Goal: Communication & Community: Ask a question

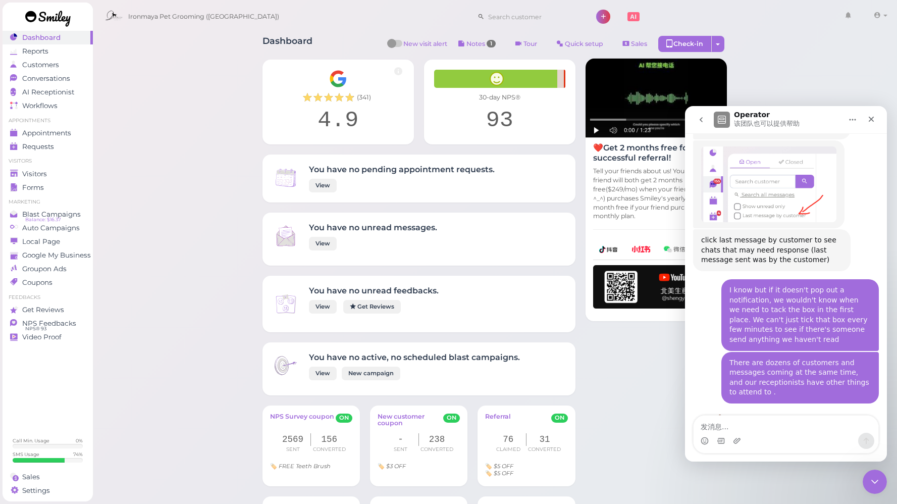
scroll to position [782, 0]
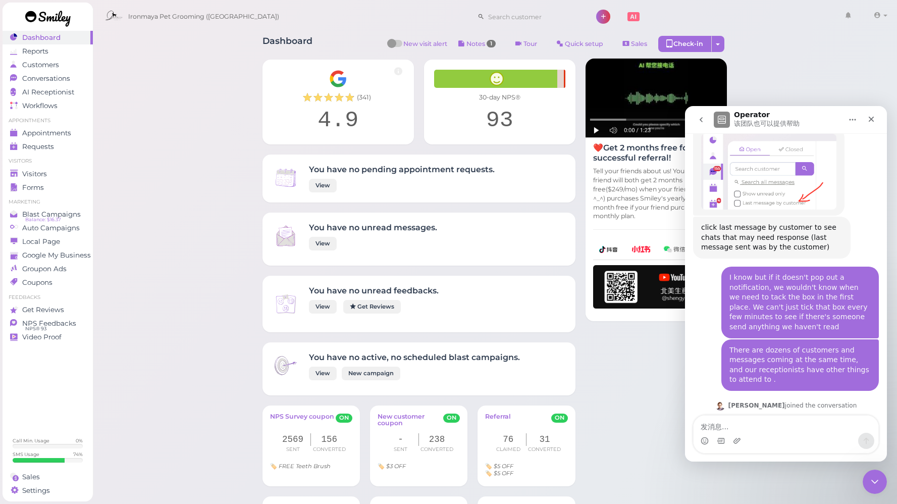
click at [753, 427] on textarea "发消息..." at bounding box center [786, 423] width 185 height 17
type textarea "Hi Team, We noticed a detail on one of our pages that needs adjusting and would…"
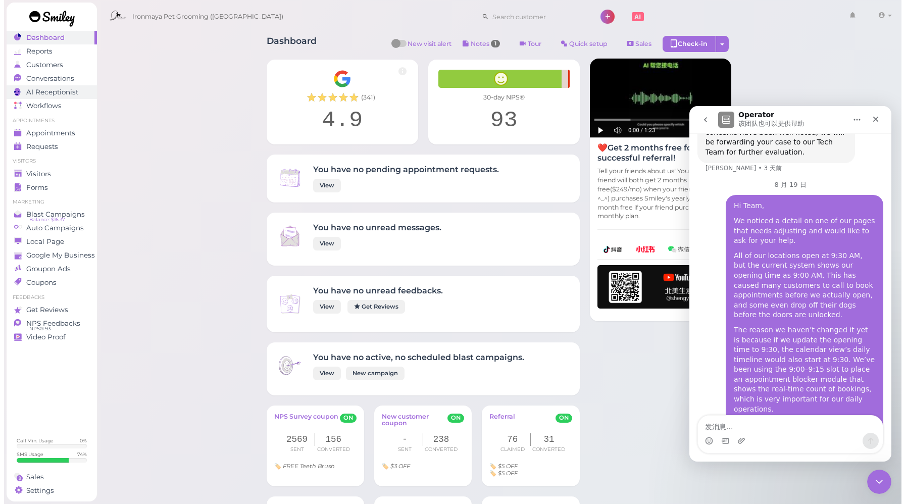
scroll to position [1113, 0]
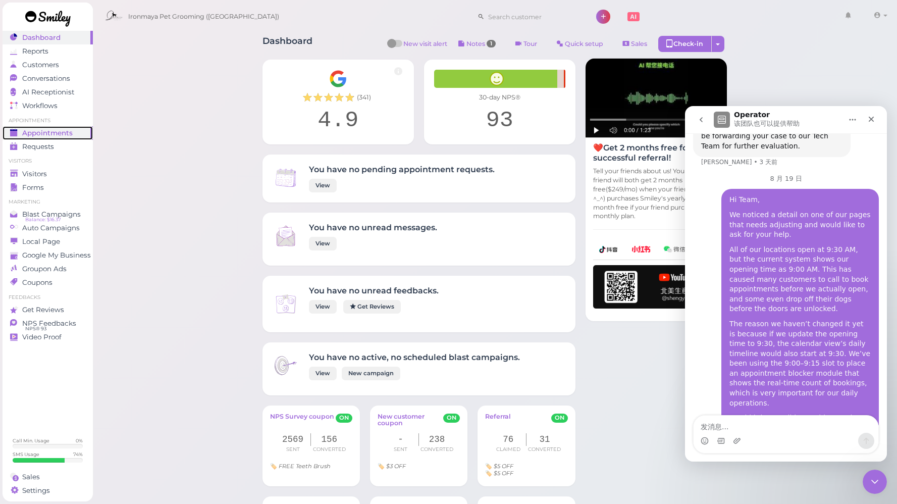
click at [64, 128] on link "Appointments" at bounding box center [48, 133] width 90 height 14
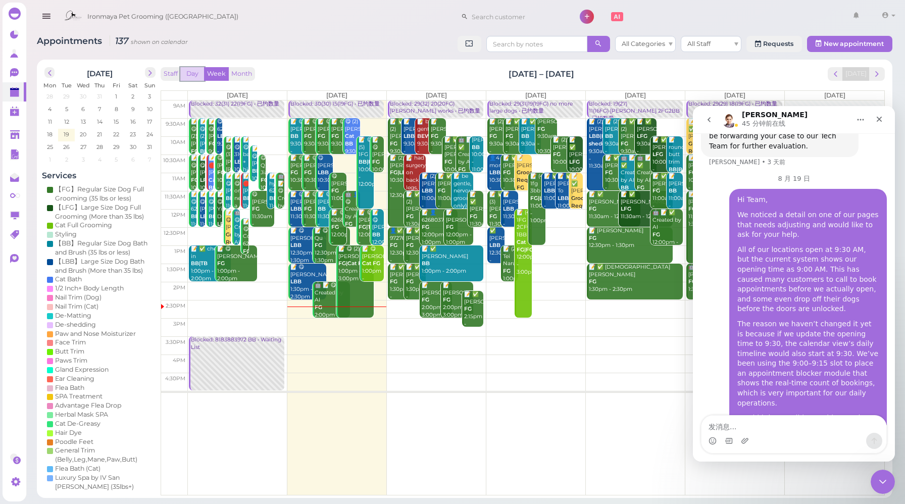
click at [195, 75] on button "Day" at bounding box center [192, 74] width 24 height 14
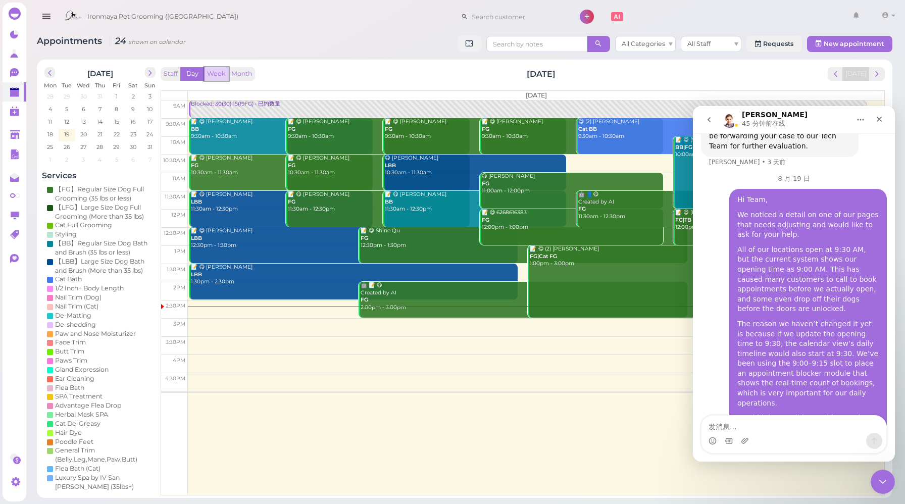
click at [220, 75] on button "Week" at bounding box center [216, 74] width 25 height 14
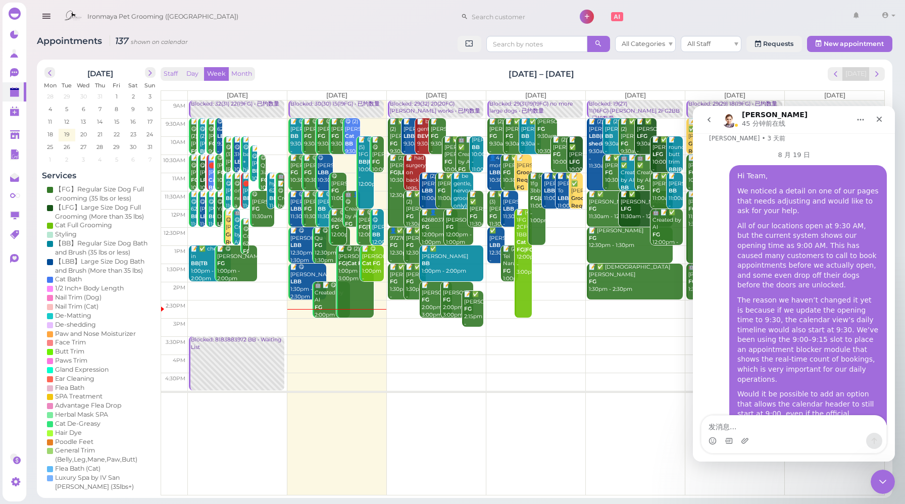
scroll to position [1138, 0]
click at [883, 121] on div "关闭" at bounding box center [879, 119] width 18 height 18
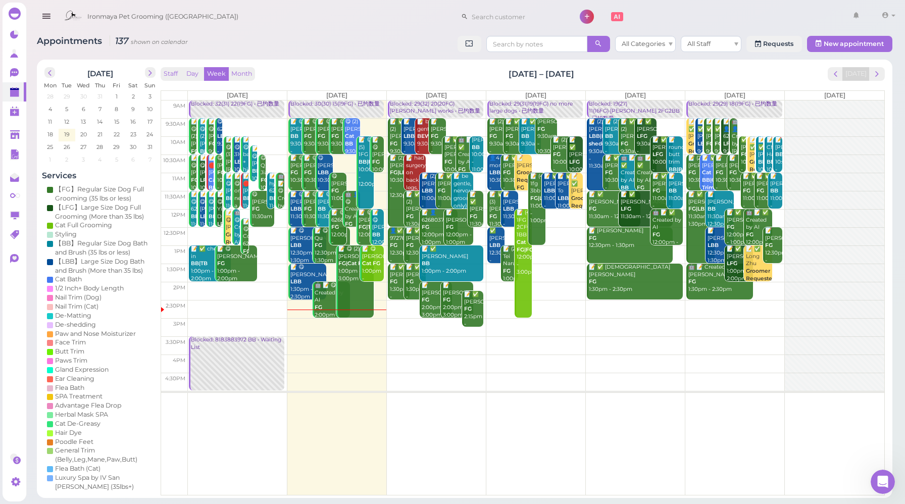
scroll to position [1159, 0]
click at [386, 76] on div "Staff Day Week Month [DATE] – [DATE] [DATE]" at bounding box center [523, 74] width 724 height 14
click at [888, 482] on div "打开 Intercom Messenger" at bounding box center [880, 479] width 33 height 33
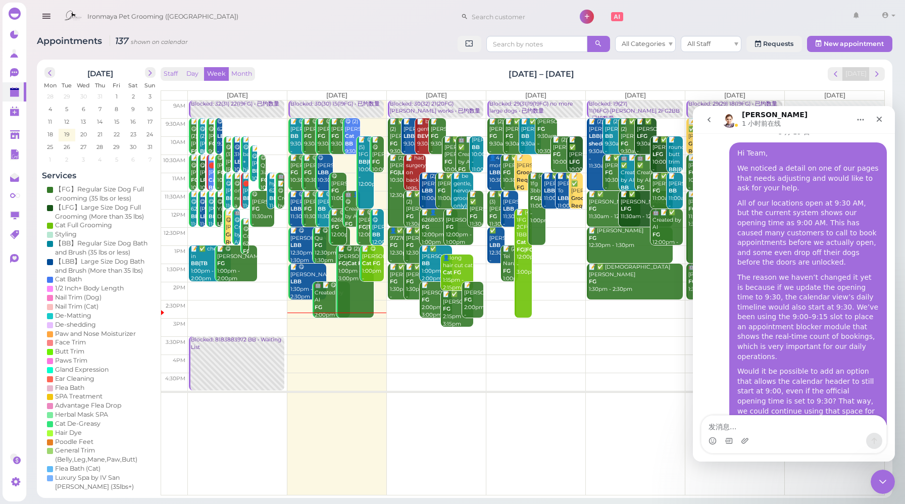
click at [761, 429] on textarea "发消息..." at bounding box center [793, 423] width 185 height 17
type textarea "Or, if it’s possible, it would be even better if you could add a new indicator …"
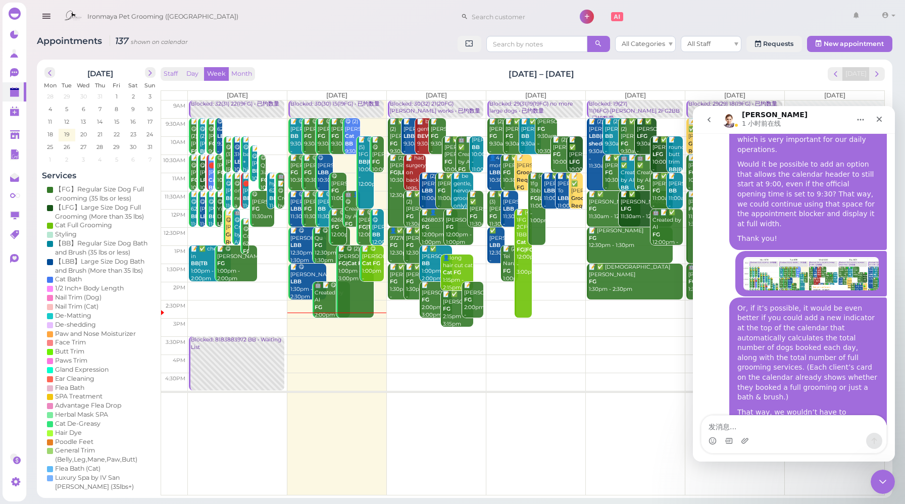
scroll to position [1380, 0]
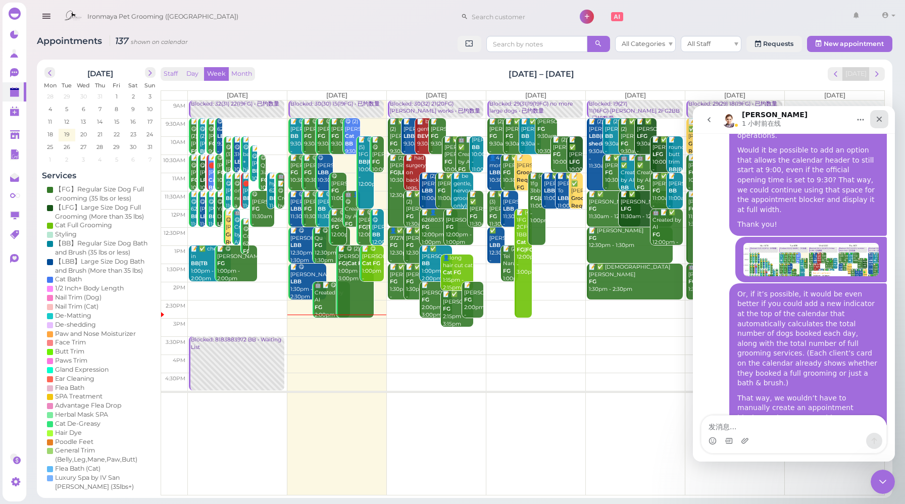
click at [879, 118] on icon "关闭" at bounding box center [879, 120] width 6 height 6
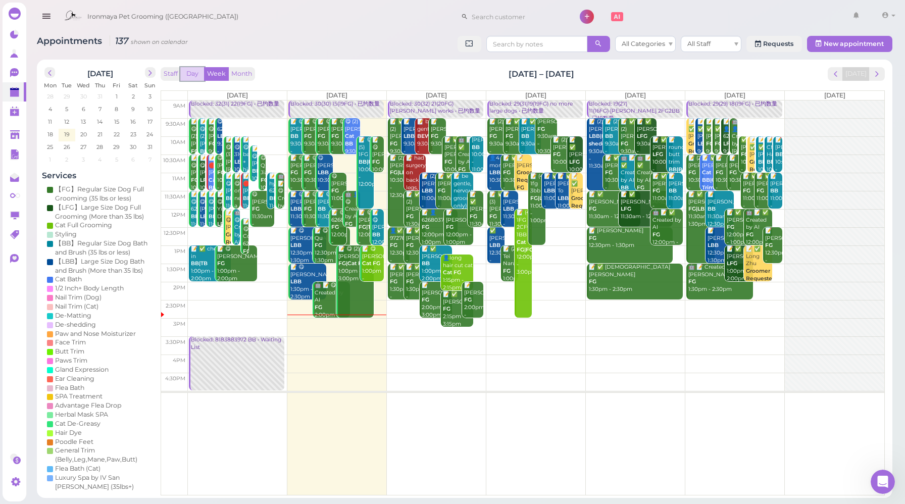
click at [193, 75] on button "Day" at bounding box center [192, 74] width 24 height 14
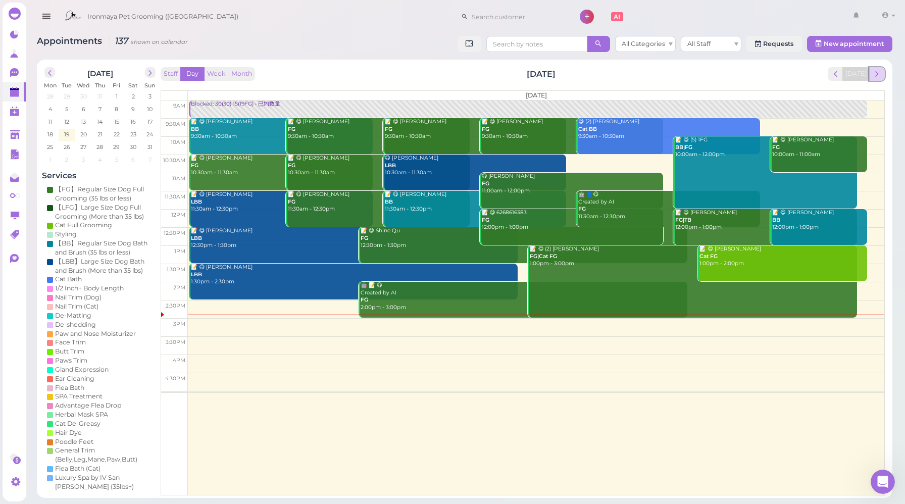
click at [880, 78] on span "next" at bounding box center [877, 74] width 10 height 10
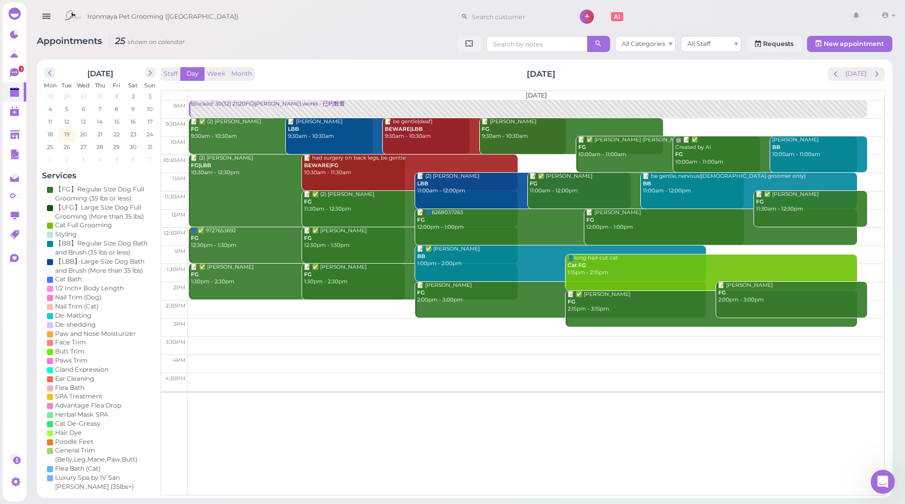
click at [363, 75] on div "Staff Day Week Month [DATE] [DATE]" at bounding box center [523, 74] width 724 height 14
